Goal: Find specific page/section: Find specific page/section

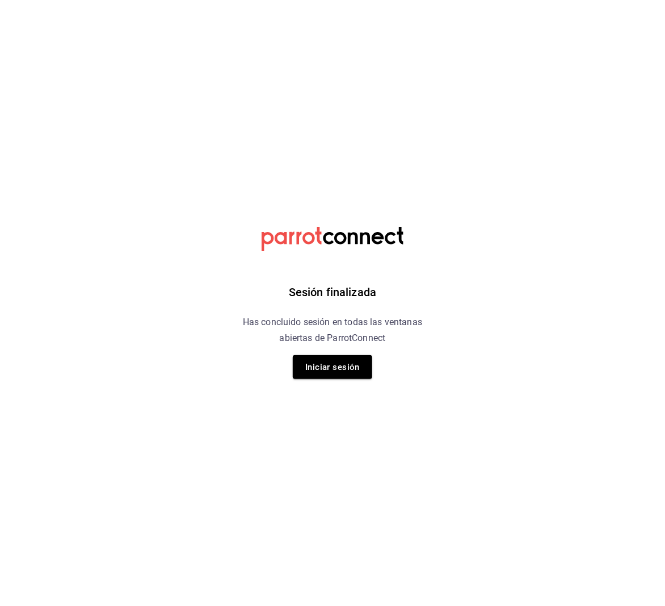
click at [304, 348] on div "Sesión finalizada Has concluido sesión en todas las ventanas abiertas de Parrot…" at bounding box center [332, 303] width 286 height 606
click at [314, 362] on button "Iniciar sesión" at bounding box center [332, 367] width 79 height 24
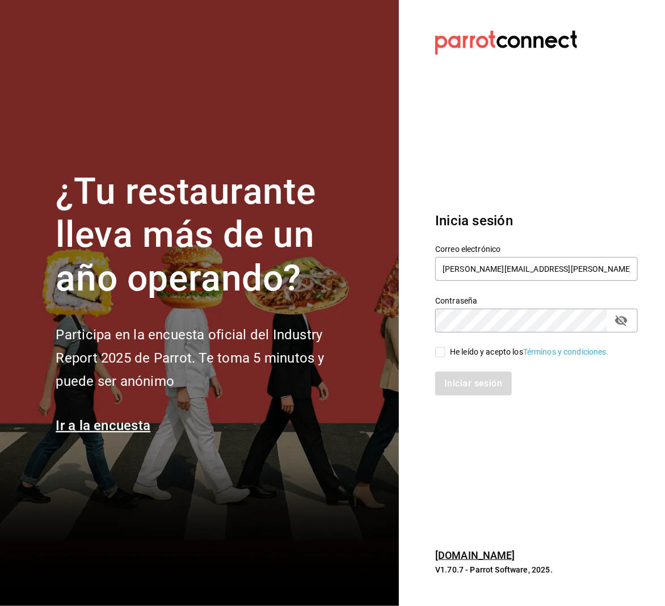
click at [443, 352] on input "He leído y acepto los Términos y condiciones." at bounding box center [440, 352] width 10 height 10
checkbox input "true"
click at [452, 388] on button "Iniciar sesión" at bounding box center [473, 384] width 77 height 24
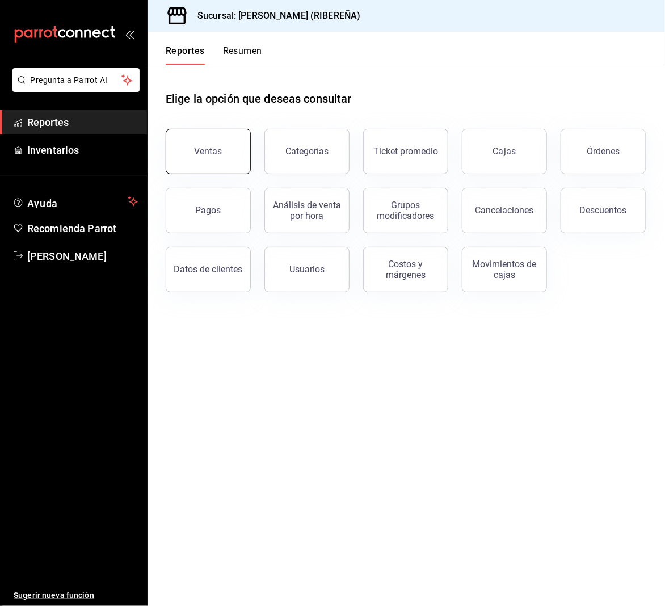
click at [212, 152] on div "Ventas" at bounding box center [209, 151] width 28 height 11
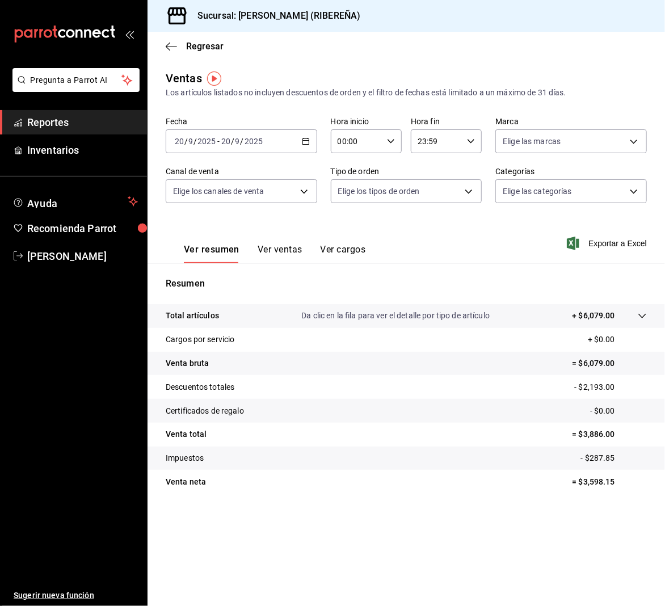
click at [441, 254] on div "Ver resumen Ver ventas Ver cargos Exportar a Excel" at bounding box center [406, 240] width 517 height 47
click at [323, 62] on main "Regresar Ventas Los artículos listados no incluyen descuentos de orden y el fil…" at bounding box center [406, 319] width 517 height 574
click at [221, 250] on button "Ver resumen" at bounding box center [212, 253] width 56 height 19
click at [168, 45] on icon "button" at bounding box center [171, 46] width 11 height 10
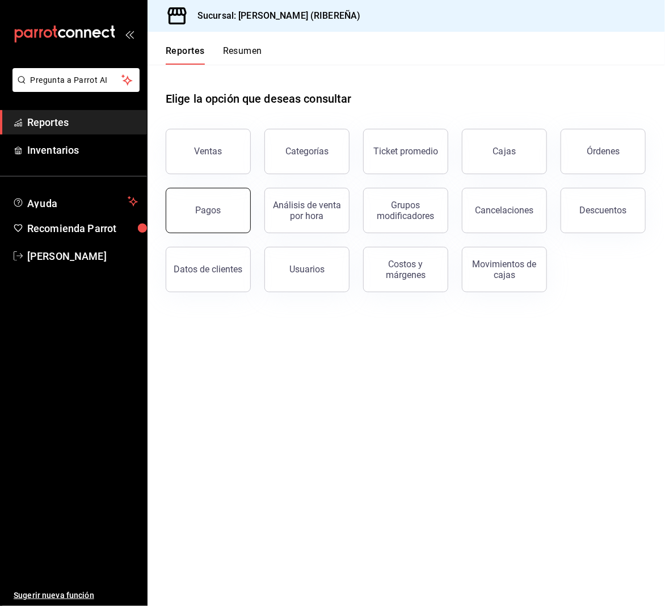
click at [198, 224] on button "Pagos" at bounding box center [208, 210] width 85 height 45
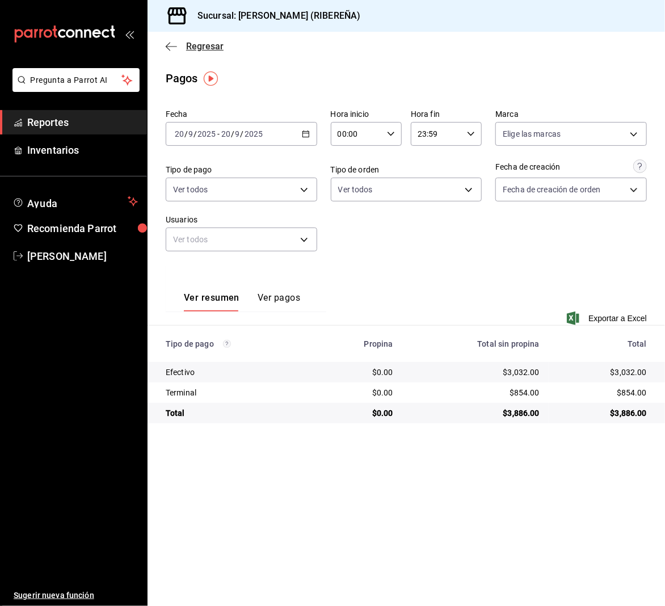
click at [168, 43] on icon "button" at bounding box center [171, 46] width 11 height 10
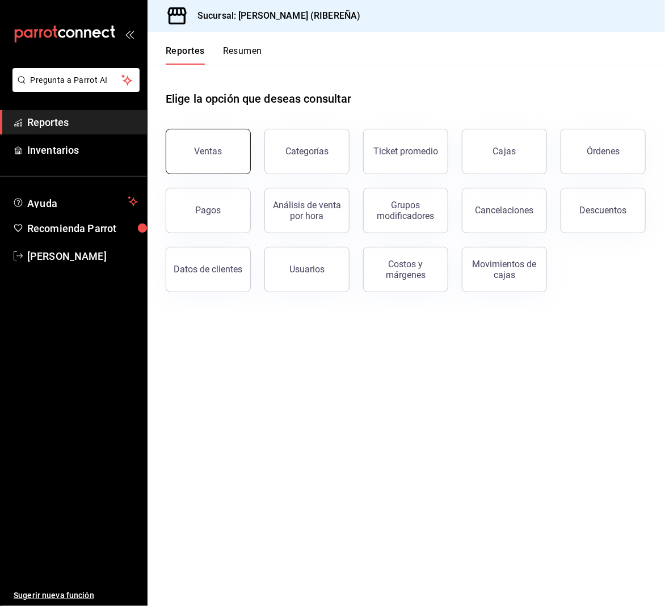
click at [220, 145] on button "Ventas" at bounding box center [208, 151] width 85 height 45
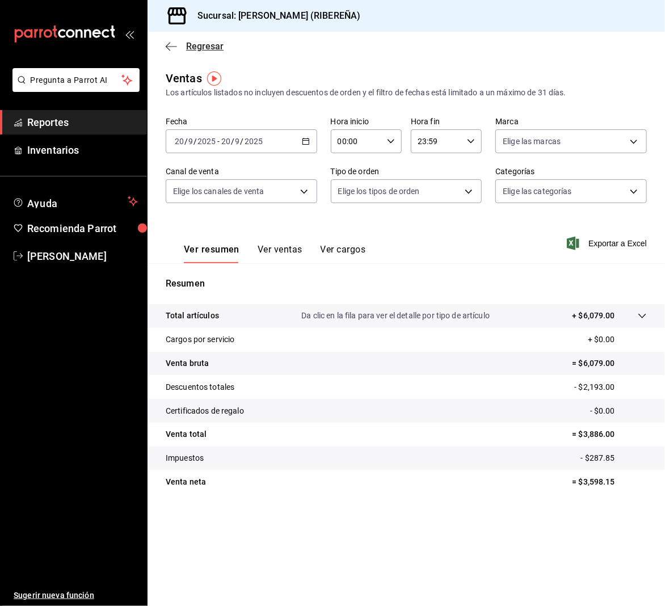
click at [166, 44] on icon "button" at bounding box center [171, 46] width 11 height 10
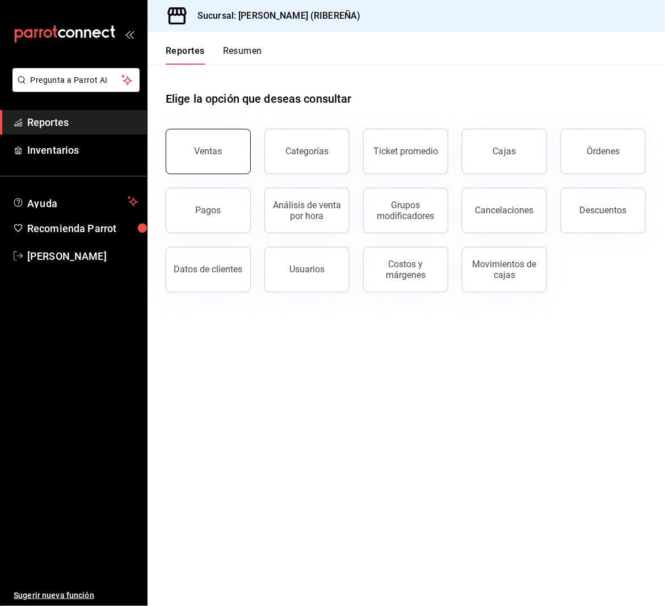
click at [209, 148] on div "Ventas" at bounding box center [209, 151] width 28 height 11
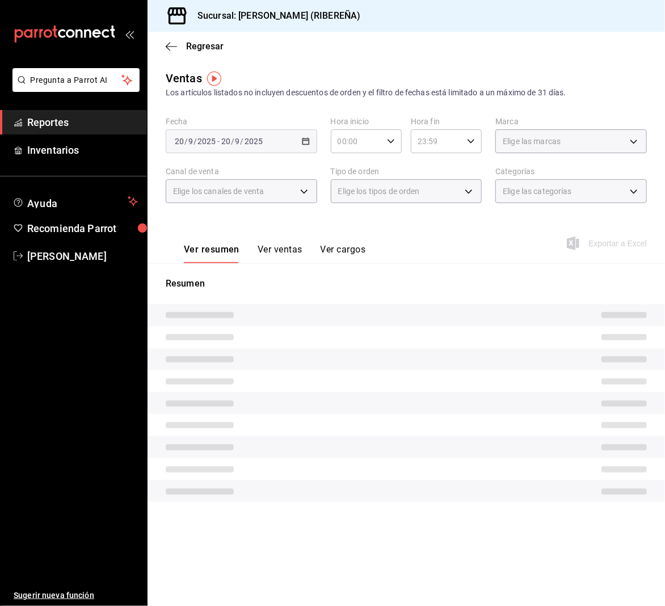
click at [280, 251] on button "Ver ventas" at bounding box center [280, 253] width 45 height 19
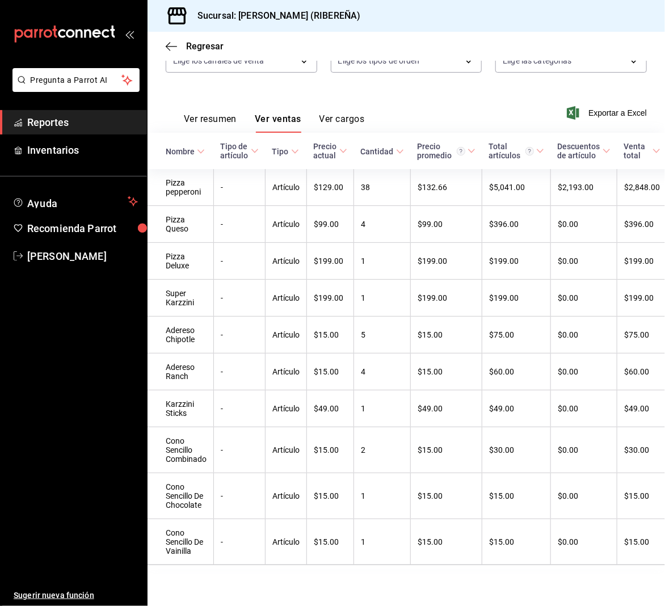
scroll to position [155, 0]
click at [171, 43] on icon "button" at bounding box center [171, 46] width 11 height 10
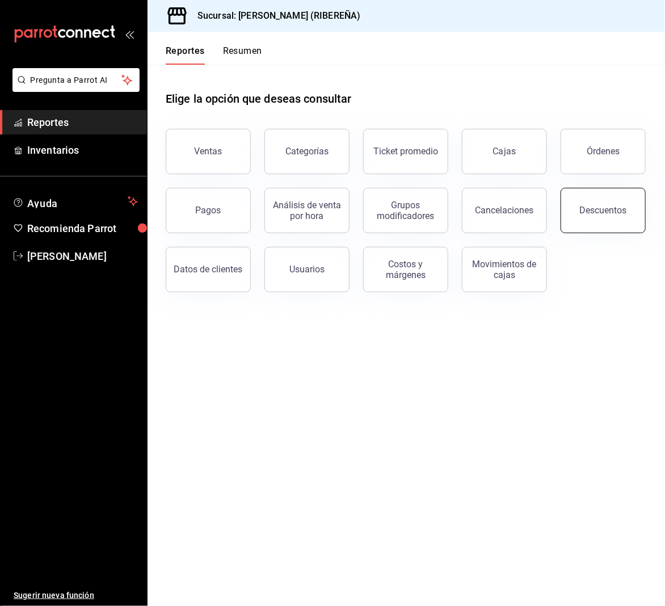
click at [596, 205] on div "Descuentos" at bounding box center [603, 210] width 47 height 11
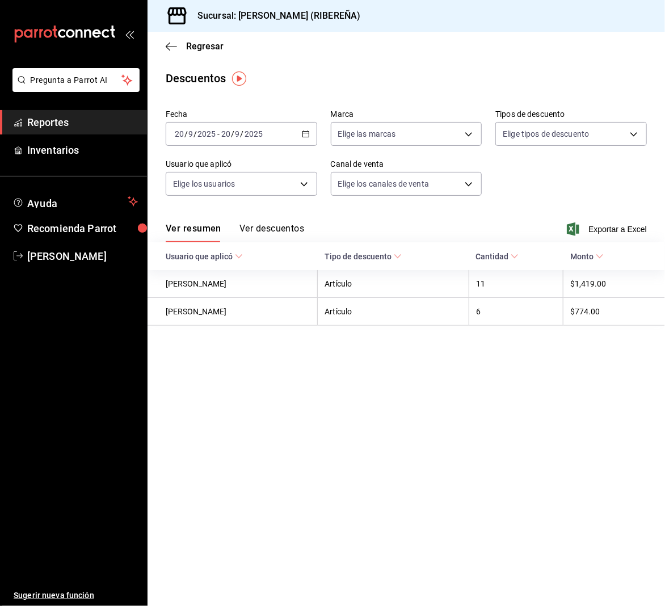
click at [298, 226] on button "Ver descuentos" at bounding box center [271, 232] width 65 height 19
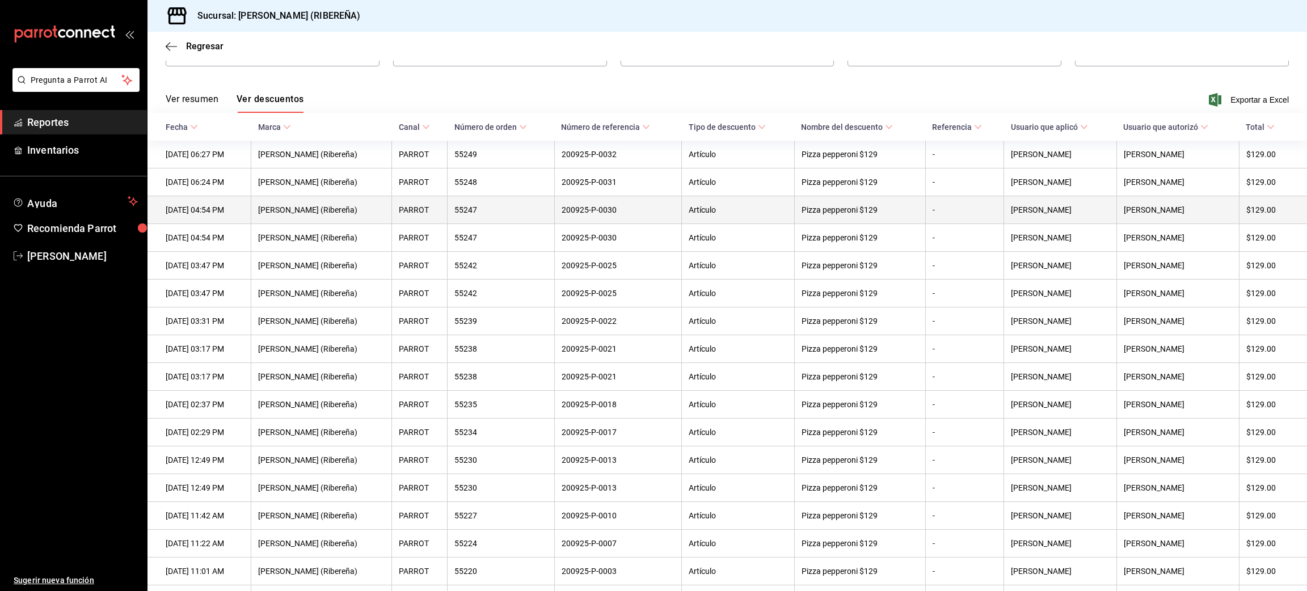
scroll to position [77, 0]
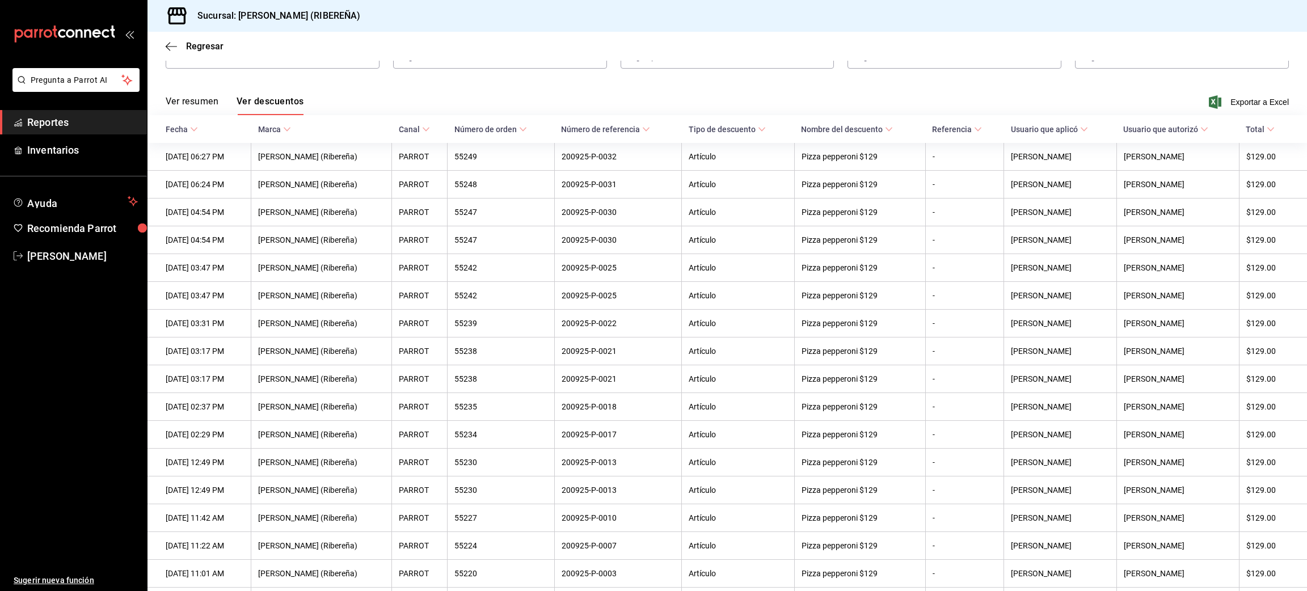
click at [185, 102] on button "Ver resumen" at bounding box center [192, 105] width 53 height 19
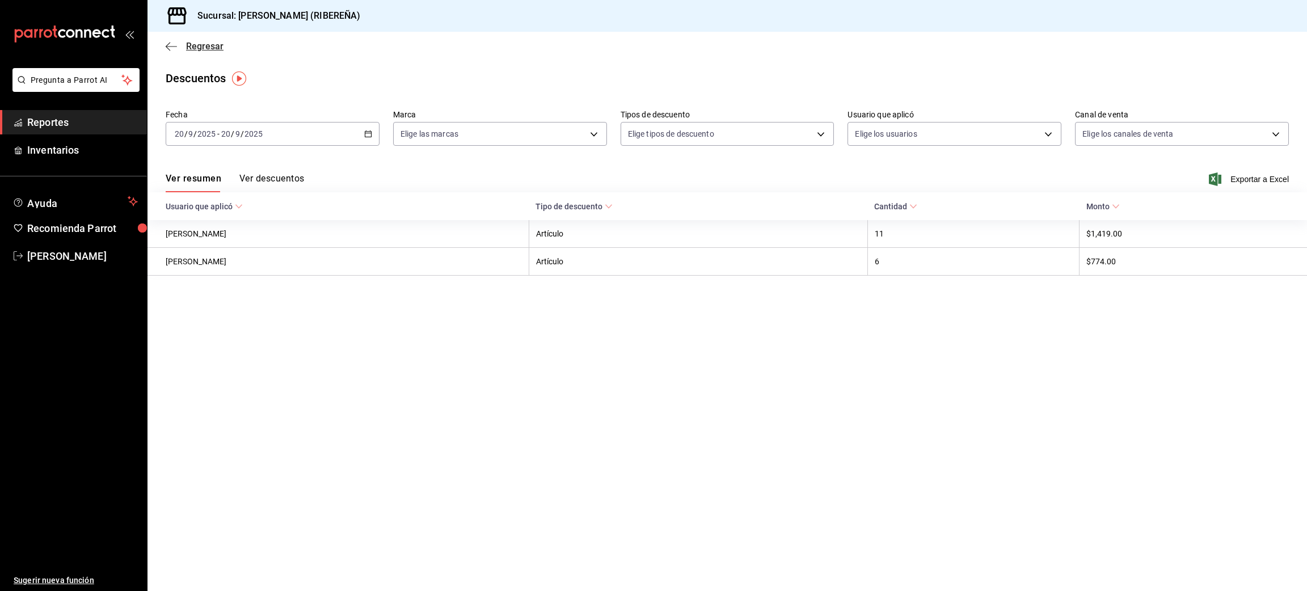
click at [166, 43] on icon "button" at bounding box center [171, 46] width 11 height 10
